Goal: Contribute content

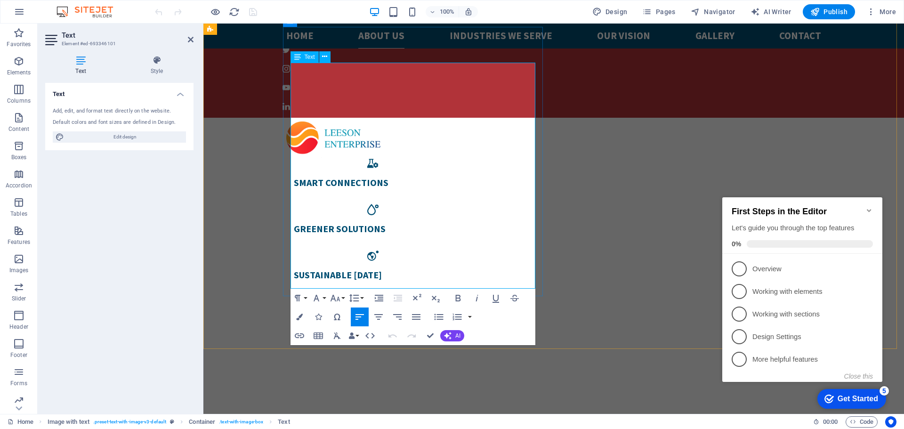
scroll to position [612, 0]
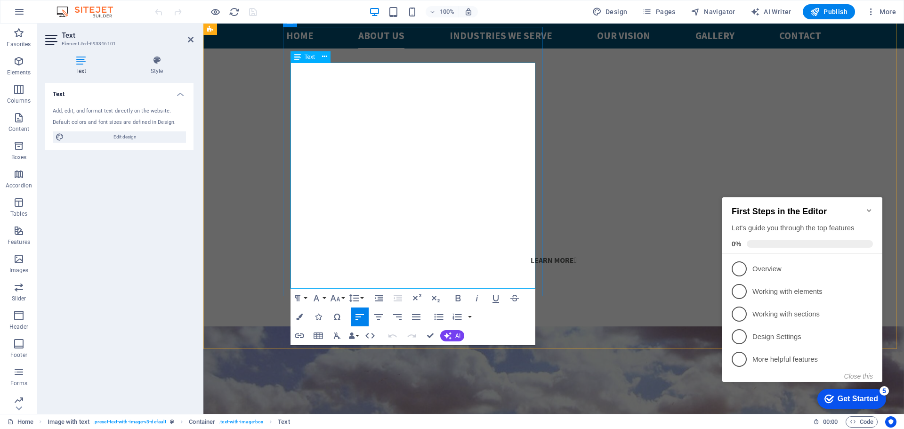
drag, startPoint x: 522, startPoint y: 161, endPoint x: 368, endPoint y: 173, distance: 154.5
drag, startPoint x: 332, startPoint y: 172, endPoint x: 414, endPoint y: 172, distance: 81.5
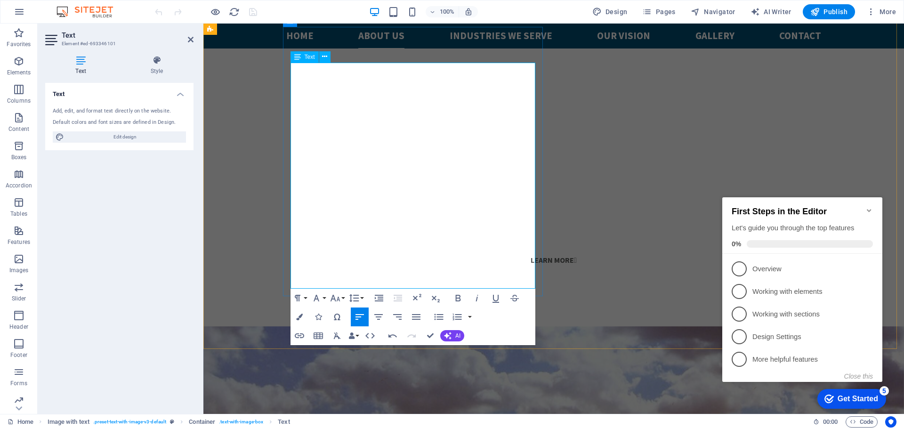
click at [867, 207] on icon "Minimize checklist" at bounding box center [870, 211] width 8 height 8
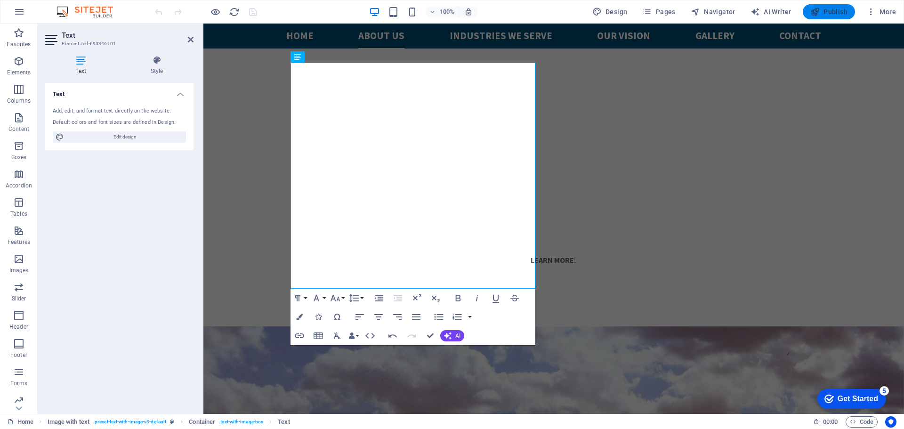
click at [832, 11] on span "Publish" at bounding box center [828, 11] width 37 height 9
